Goal: Task Accomplishment & Management: Manage account settings

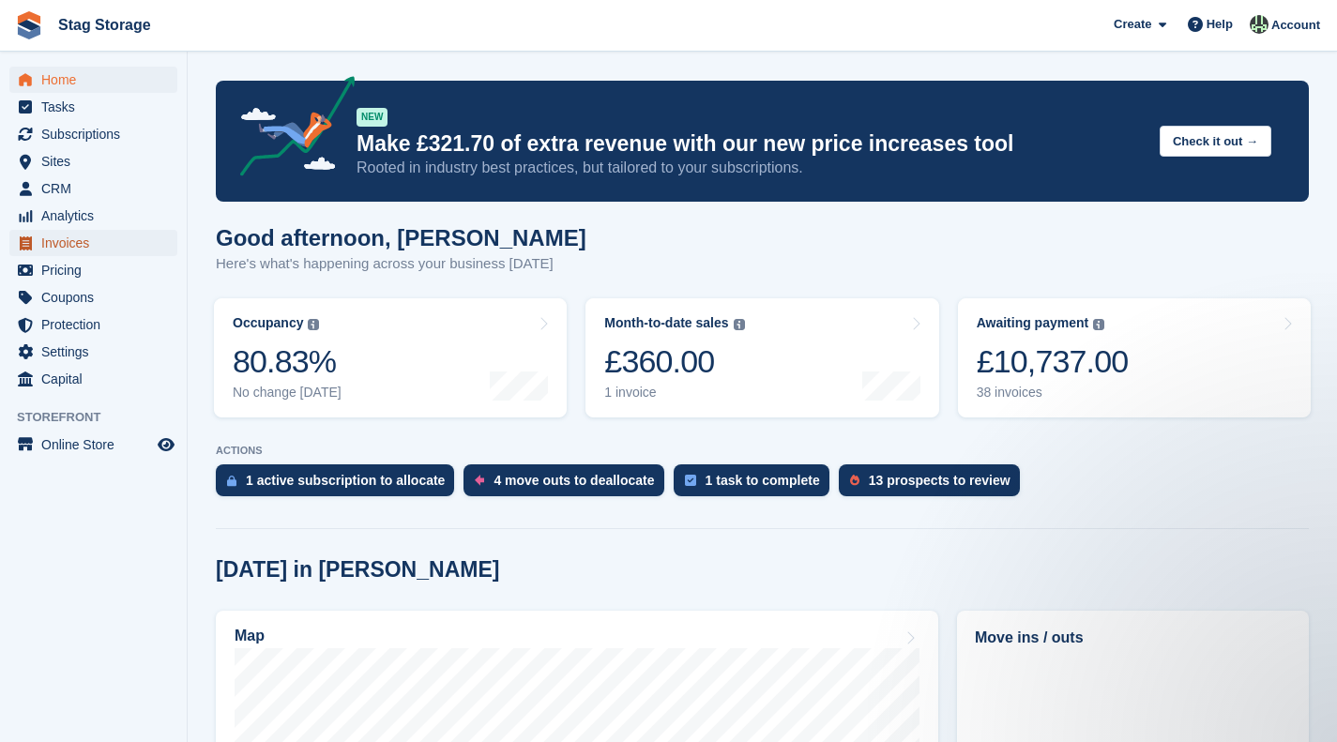
click at [82, 234] on span "Invoices" at bounding box center [97, 243] width 113 height 26
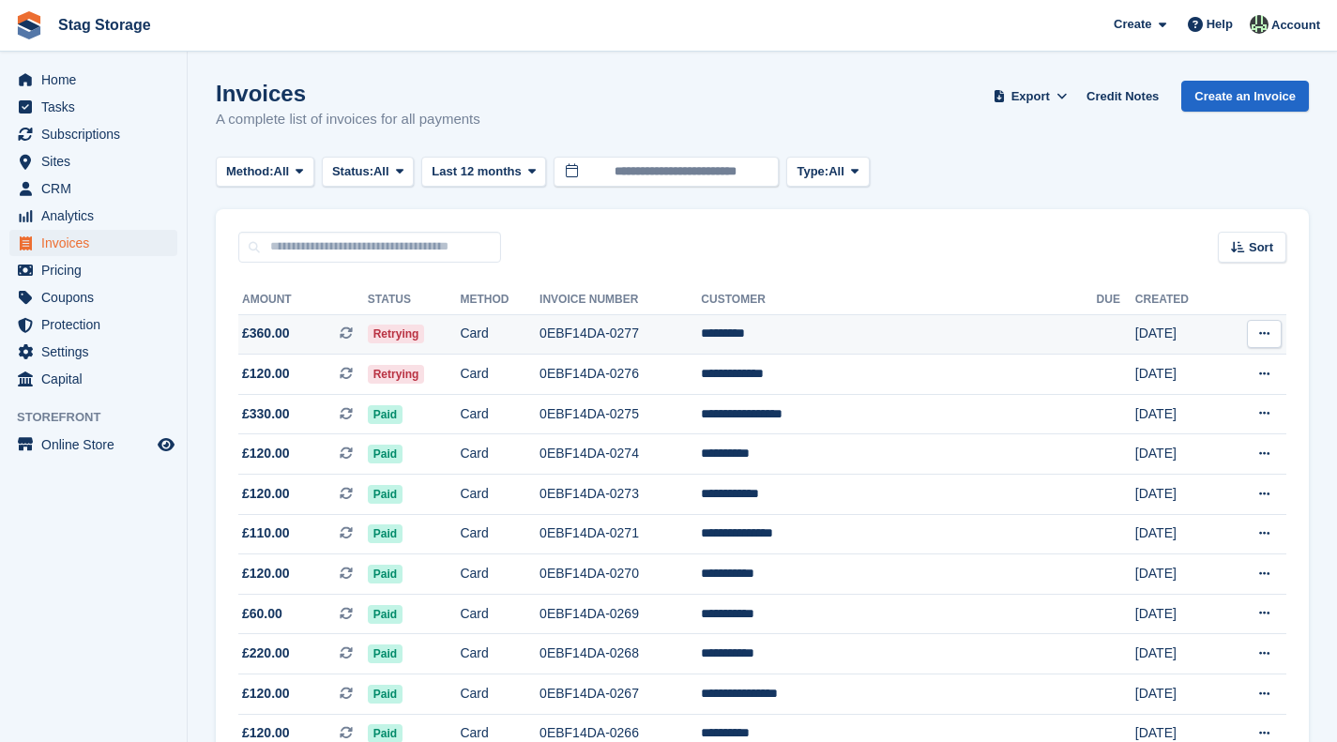
click at [425, 339] on span "Retrying" at bounding box center [396, 334] width 57 height 19
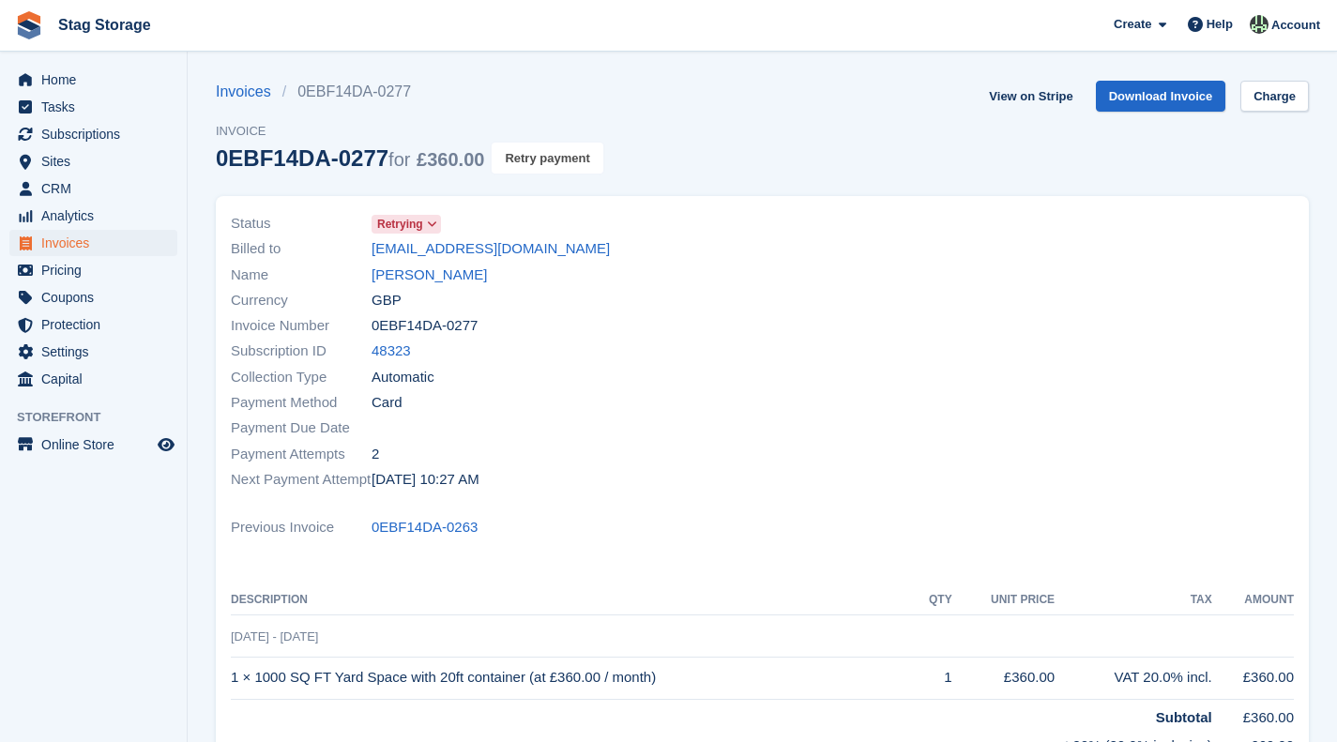
drag, startPoint x: 537, startPoint y: 158, endPoint x: 763, endPoint y: 56, distance: 247.8
click at [537, 158] on button "Retry payment" at bounding box center [547, 158] width 111 height 31
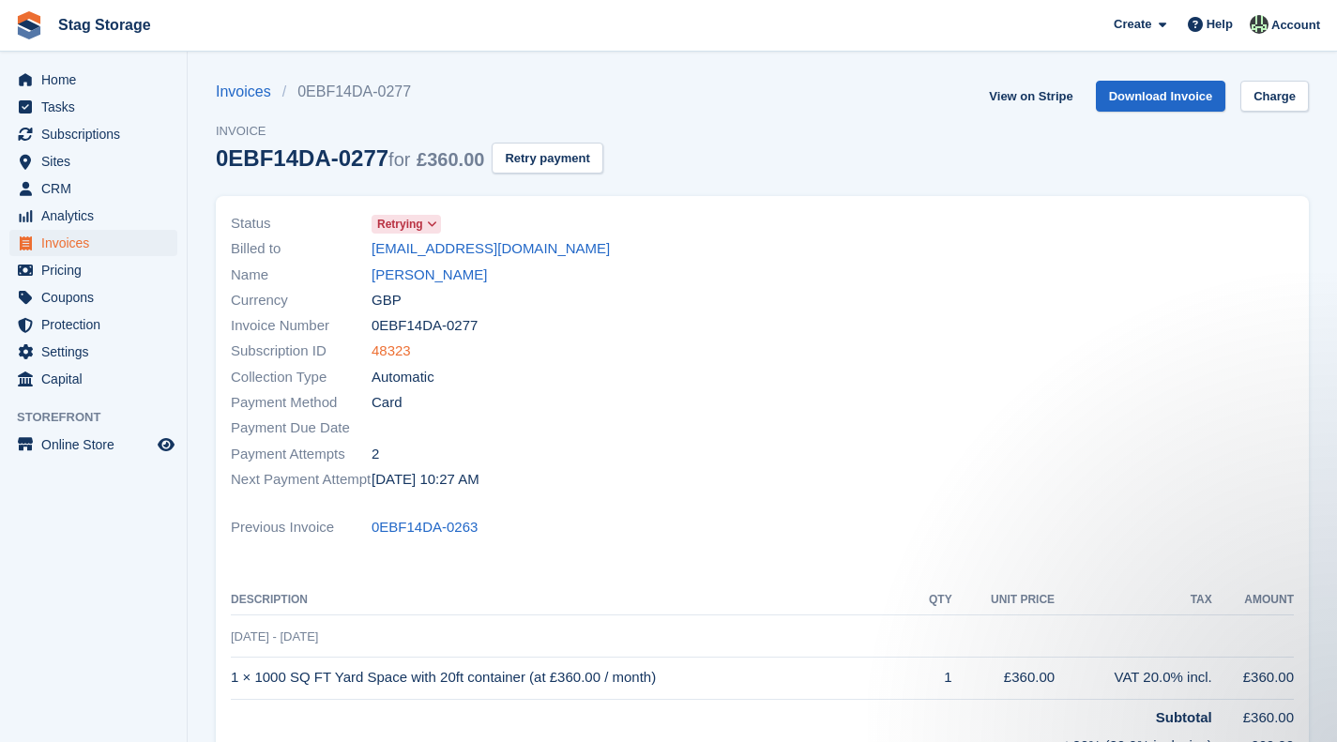
scroll to position [17, 0]
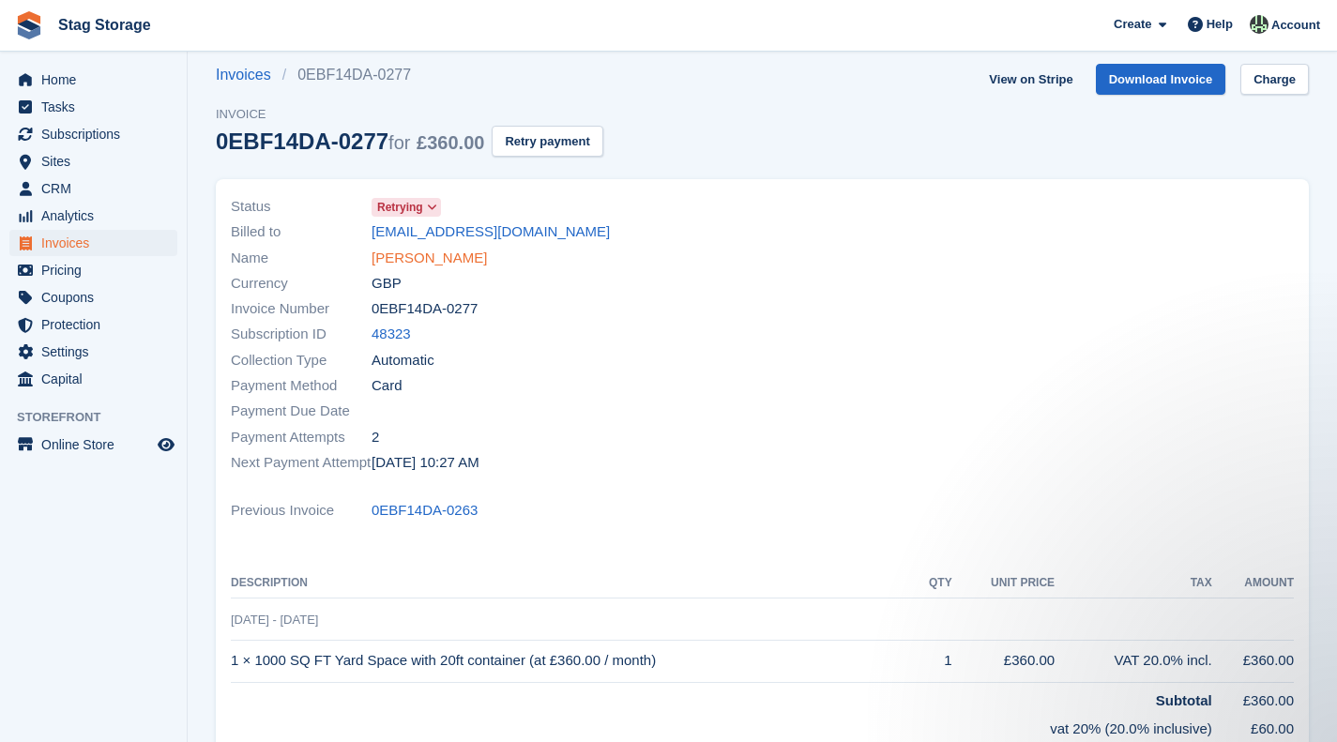
click at [396, 262] on link "Lee eaton" at bounding box center [429, 259] width 115 height 22
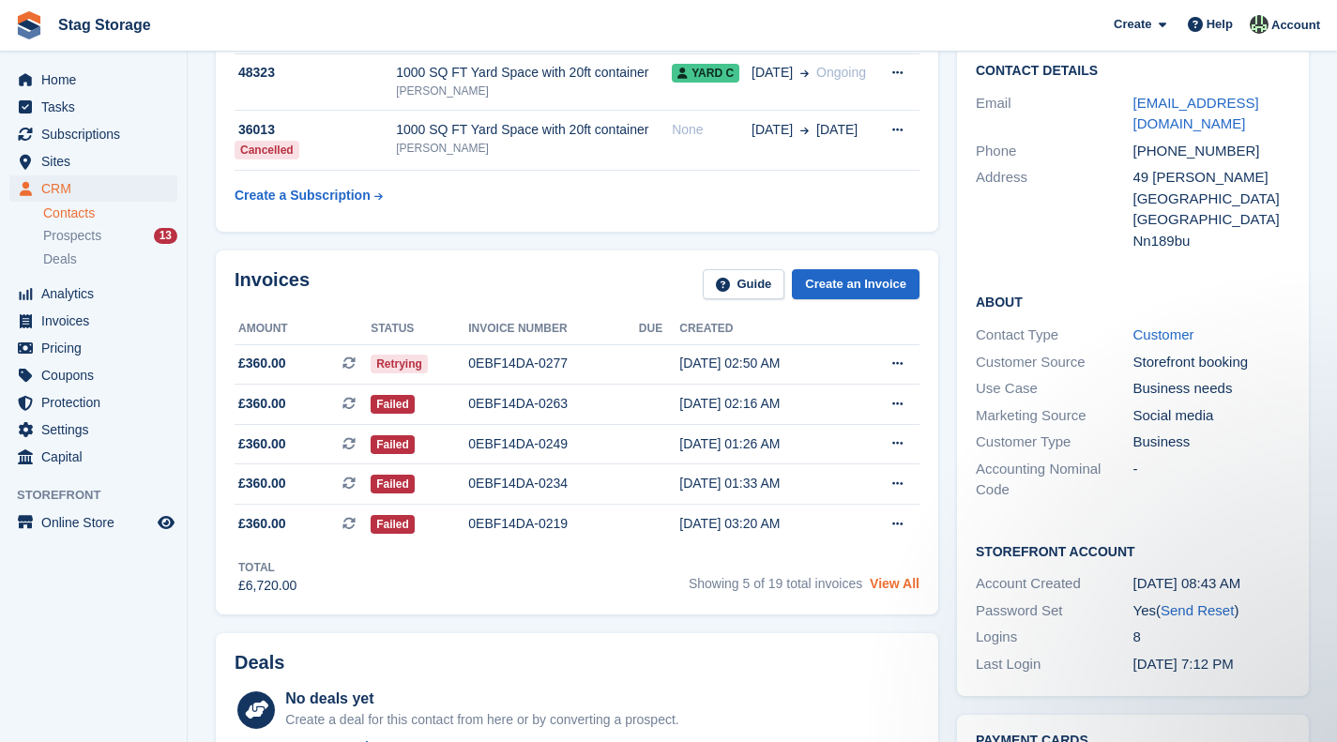
click at [902, 584] on link "View All" at bounding box center [895, 583] width 50 height 15
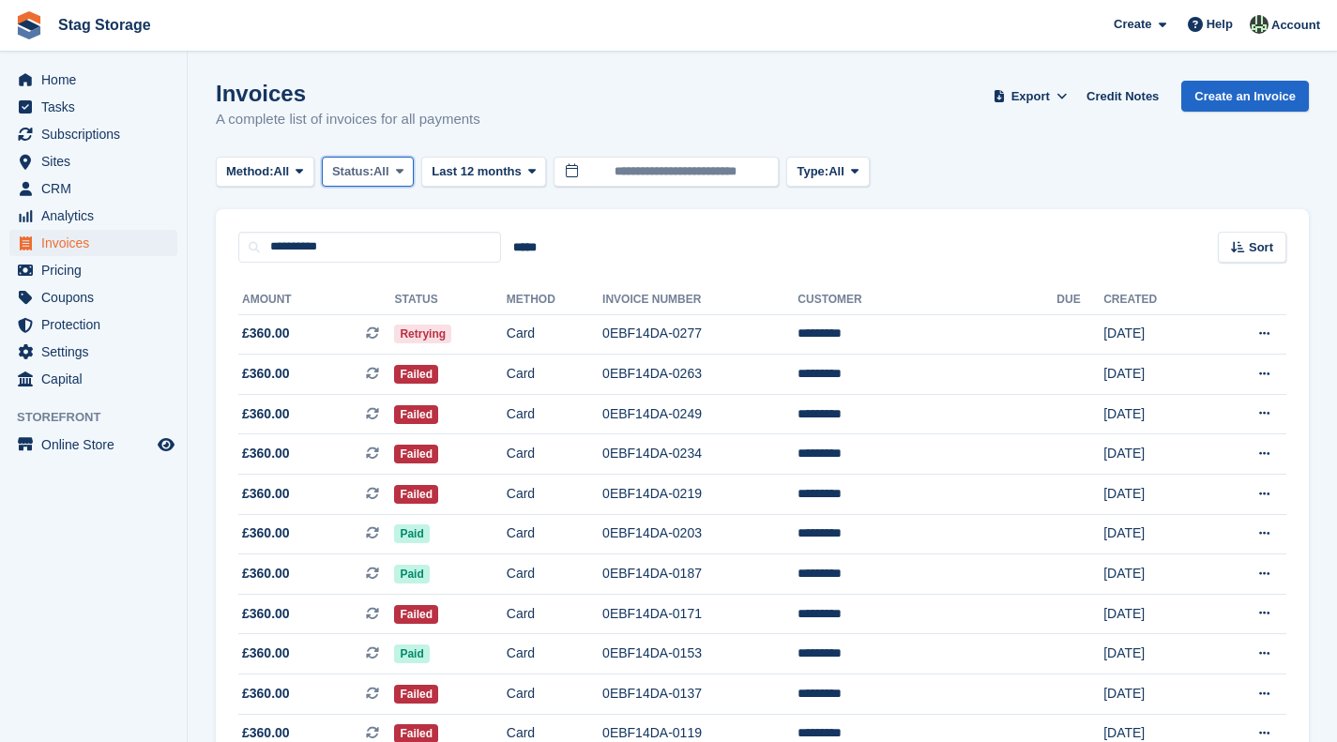
click at [381, 181] on button "Status: All" at bounding box center [368, 172] width 92 height 31
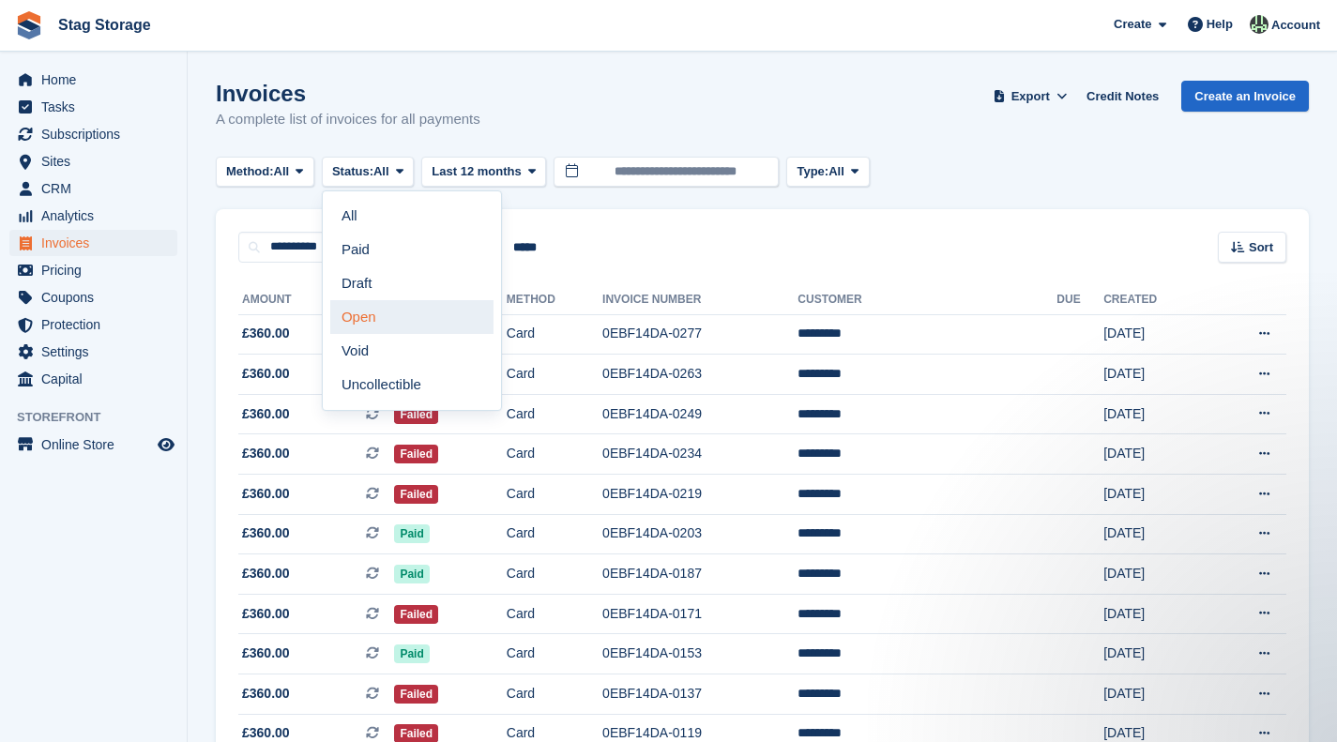
click at [379, 324] on link "Open" at bounding box center [411, 317] width 163 height 34
